Goal: Entertainment & Leisure: Browse casually

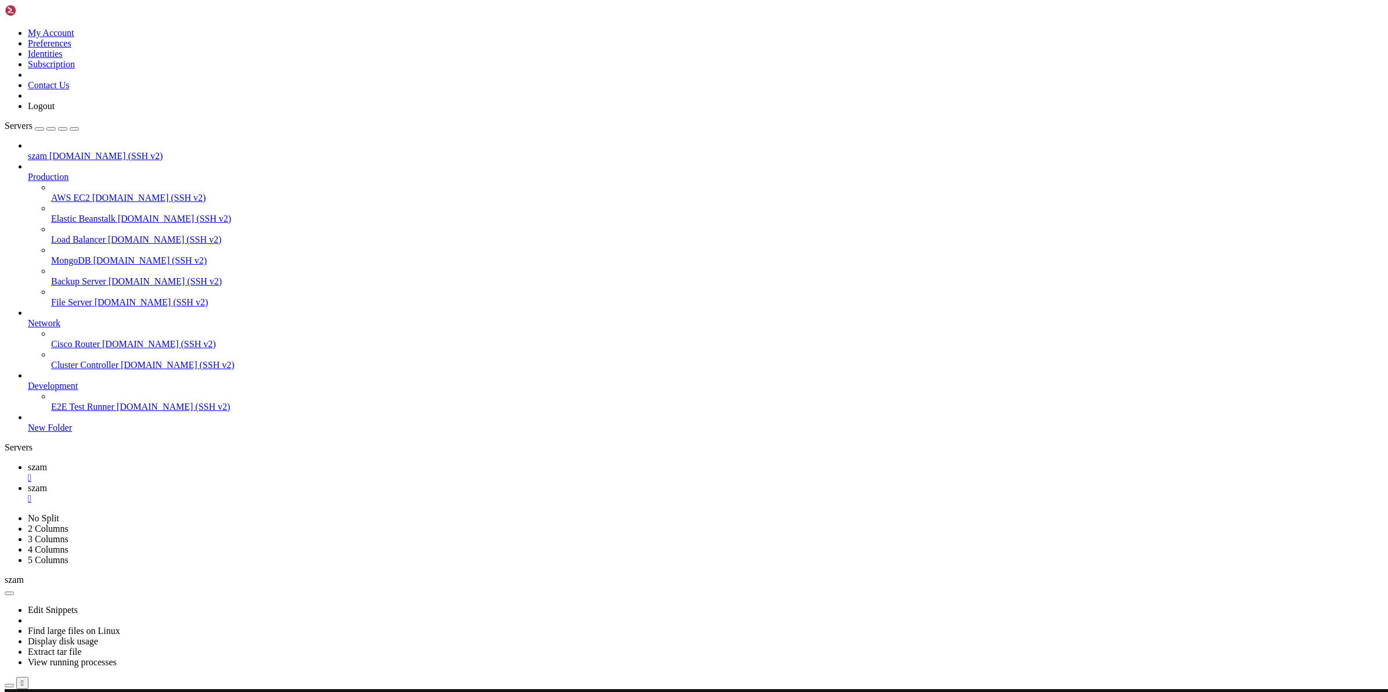
scroll to position [45, 0]
click at [47, 462] on span "szam" at bounding box center [37, 467] width 19 height 10
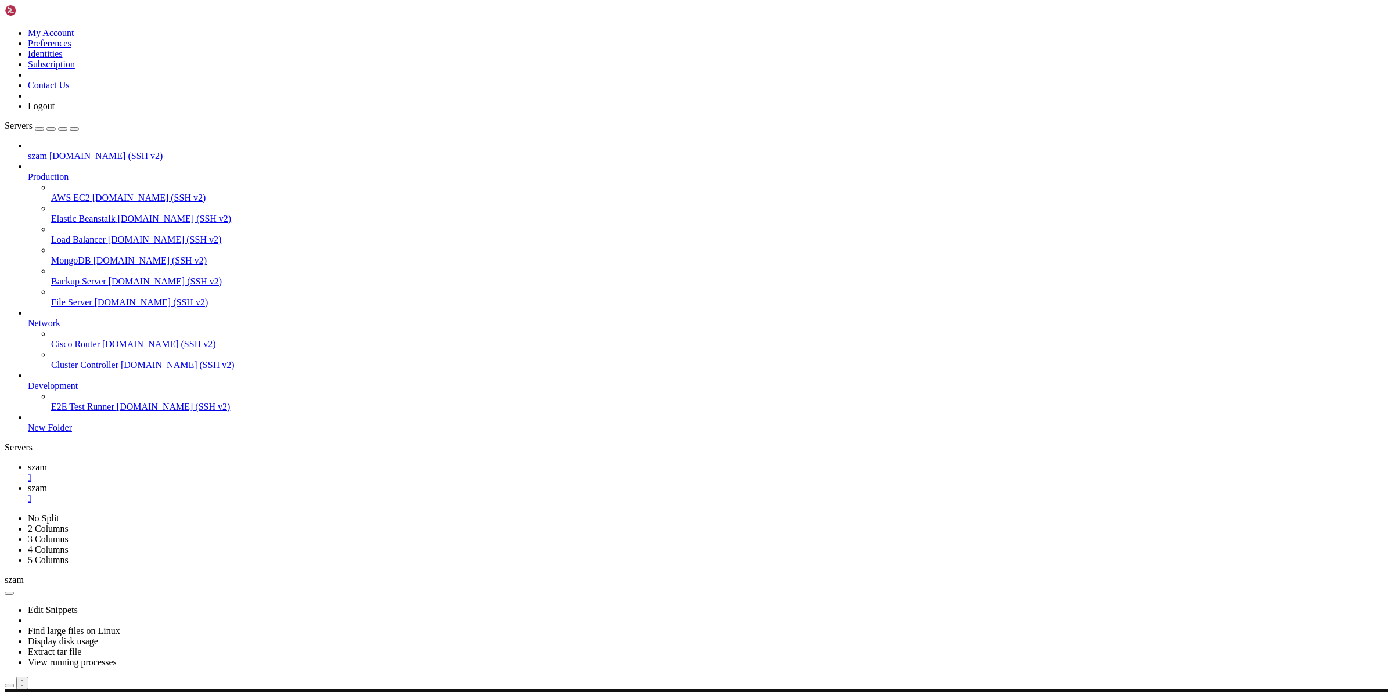
click at [47, 483] on span "szam" at bounding box center [37, 488] width 19 height 10
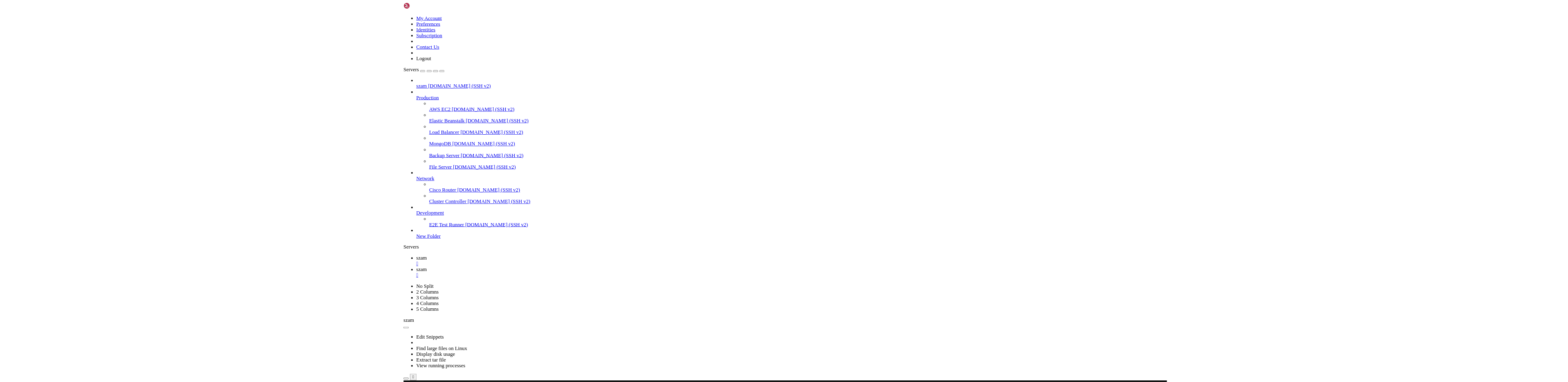
scroll to position [8, 1]
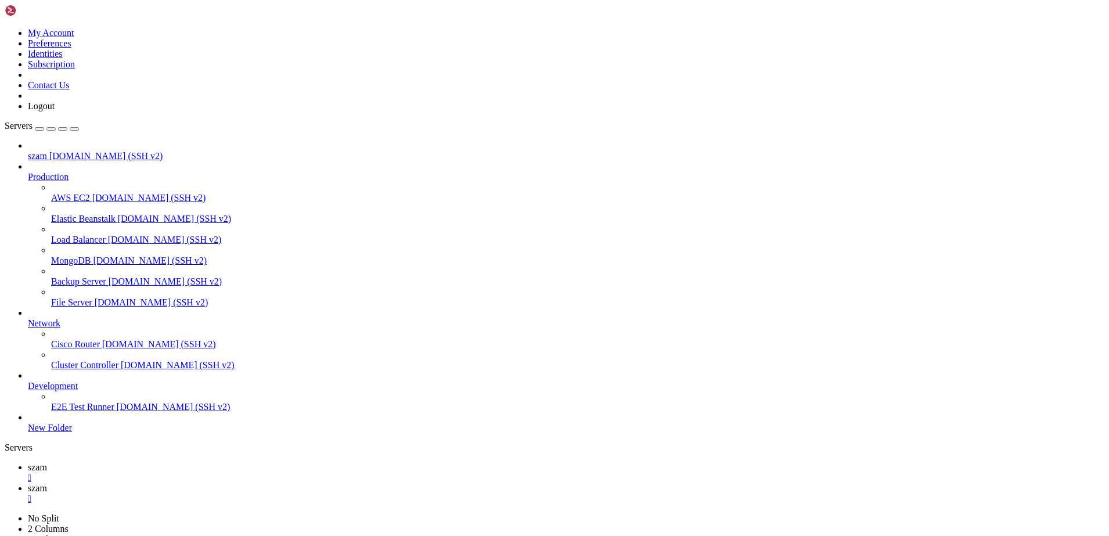
scroll to position [513, 0]
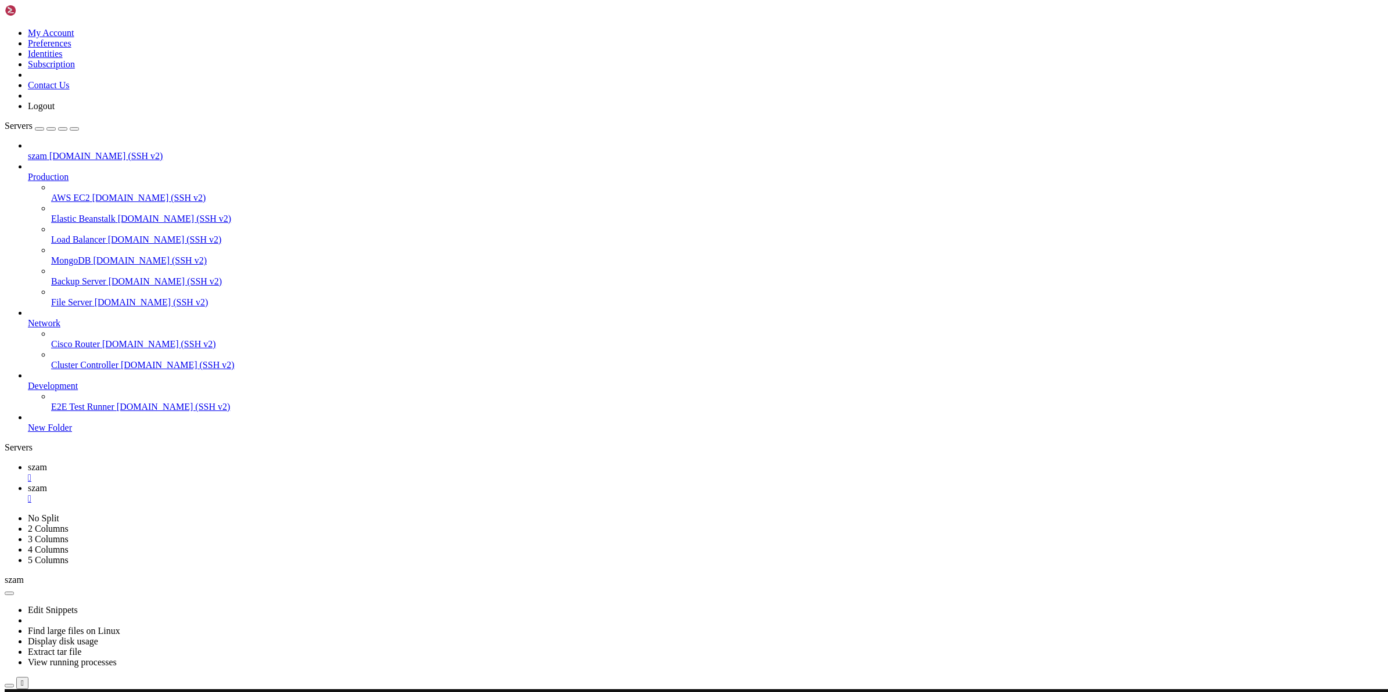
scroll to position [178, 0]
